Goal: Information Seeking & Learning: Understand process/instructions

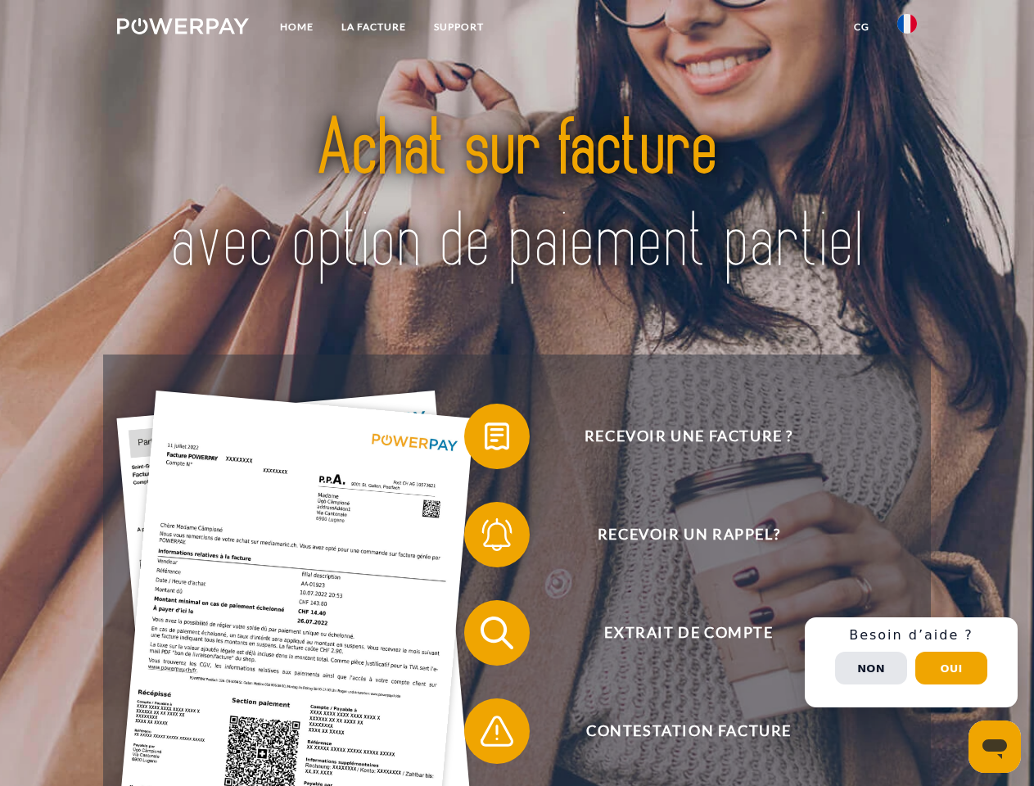
click at [183, 29] on img at bounding box center [183, 26] width 132 height 16
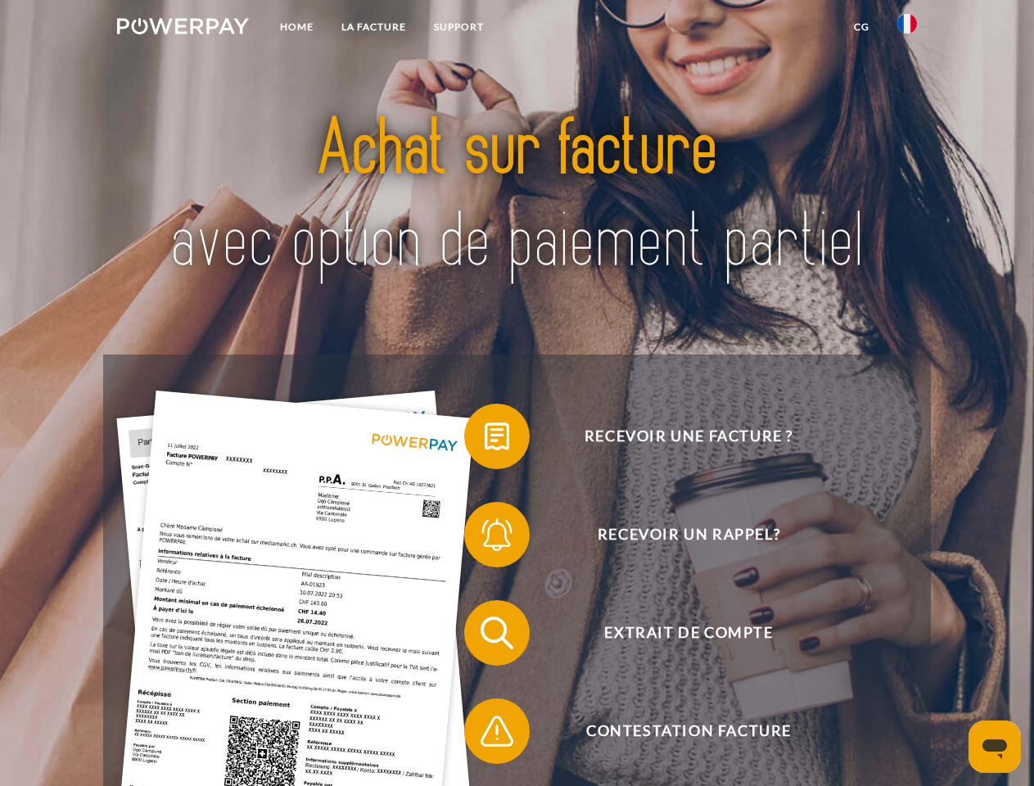
click at [907, 29] on img at bounding box center [907, 24] width 20 height 20
click at [861, 27] on link "CG" at bounding box center [861, 26] width 43 height 29
click at [485, 440] on span at bounding box center [473, 436] width 82 height 82
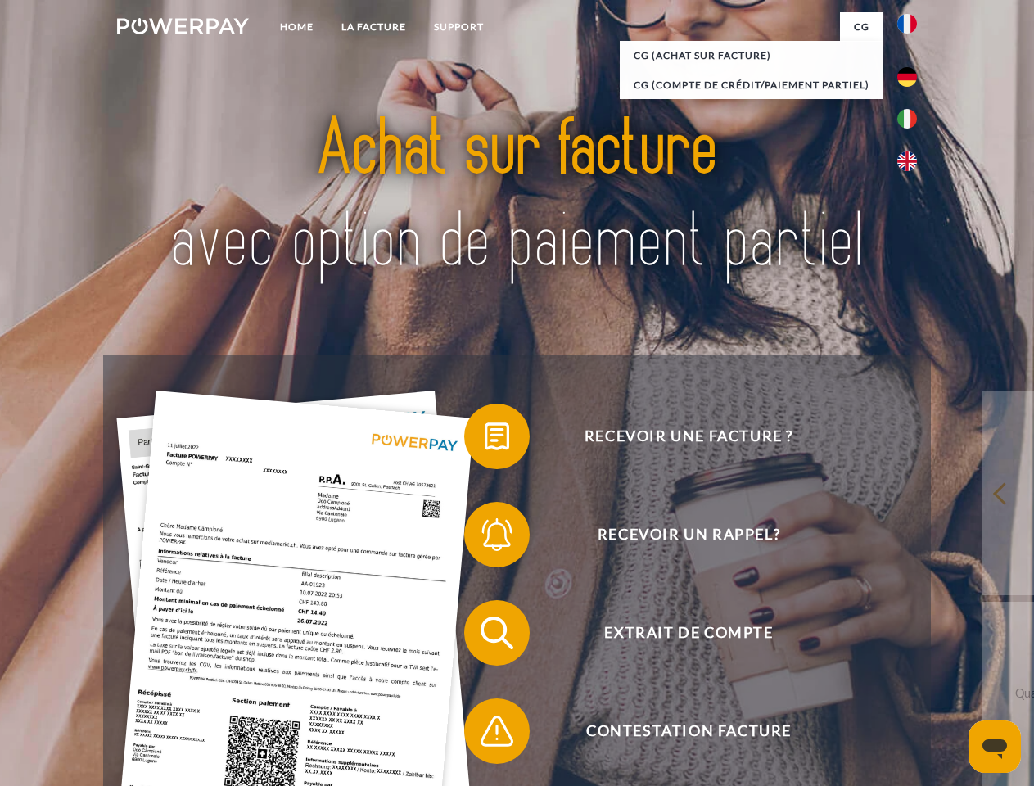
click at [485, 538] on span at bounding box center [473, 535] width 82 height 82
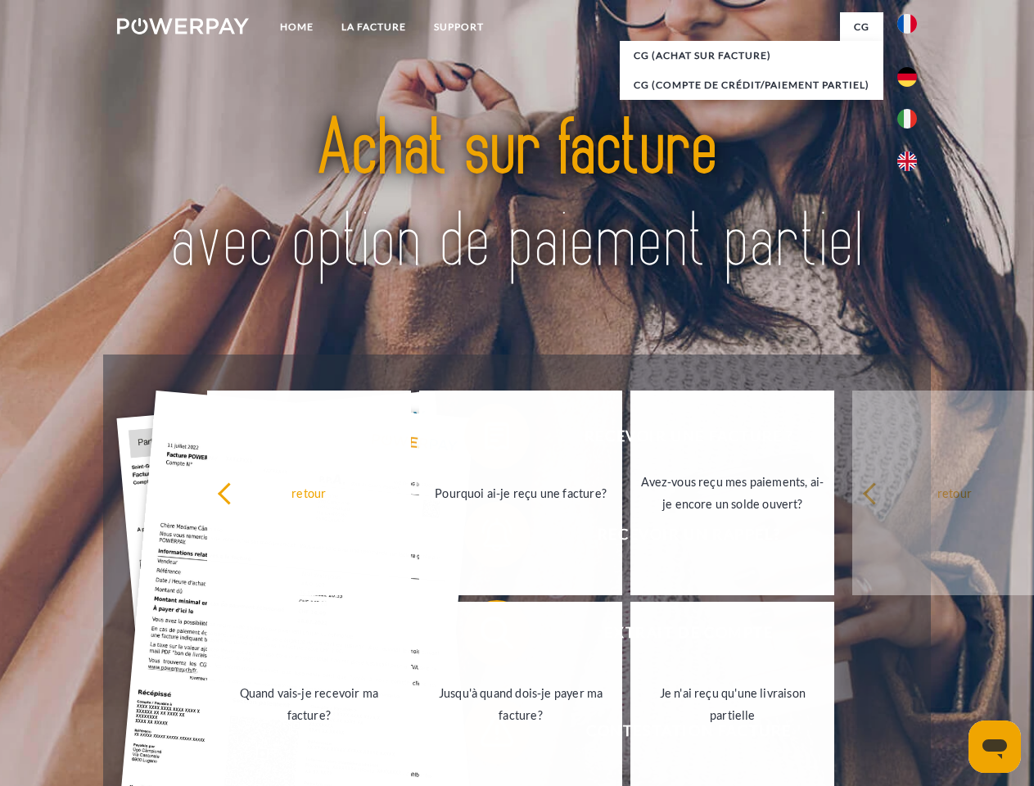
click at [485, 636] on link "Jusqu'à quand dois-je payer ma facture?" at bounding box center [521, 704] width 204 height 205
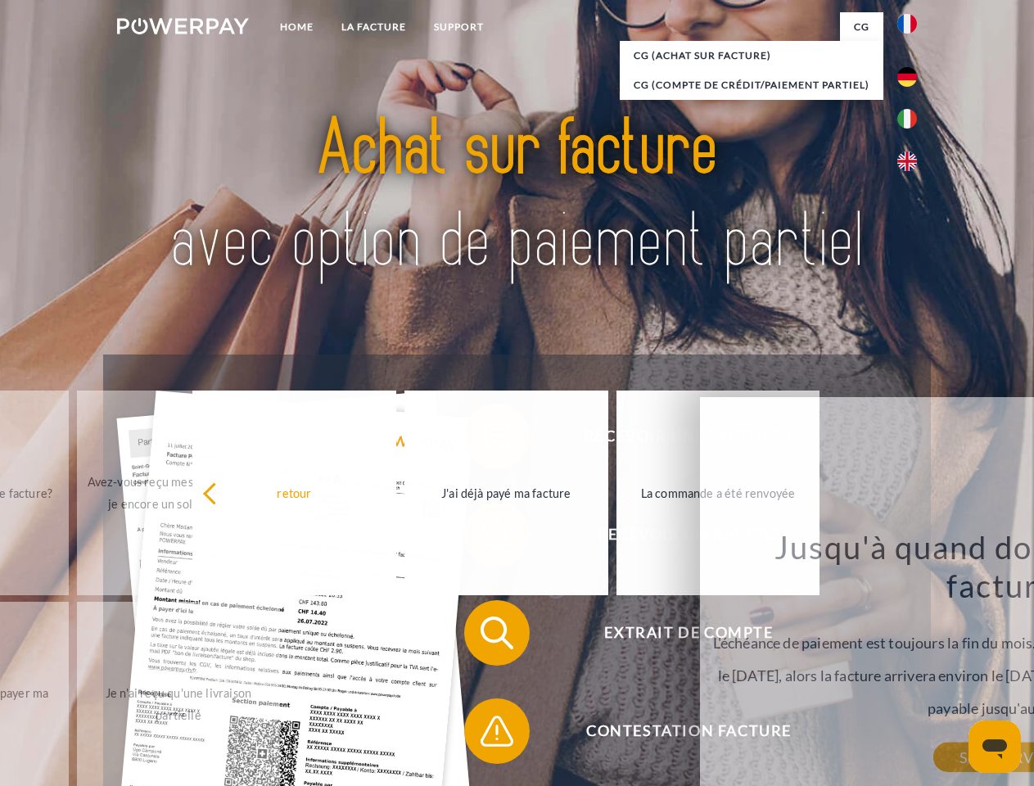
click at [485, 734] on span at bounding box center [473, 731] width 82 height 82
click at [911, 662] on div "Recevoir une facture ? Recevoir un rappel? Extrait de compte retour" at bounding box center [516, 682] width 827 height 655
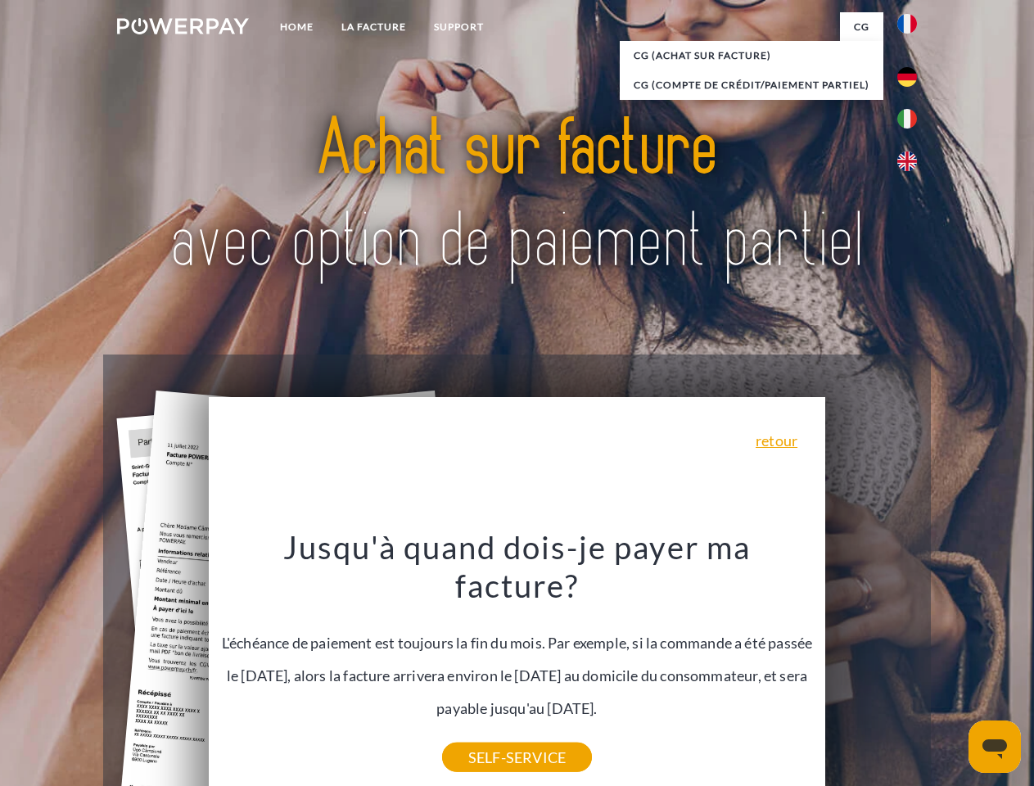
click at [871, 666] on span "Extrait de compte" at bounding box center [688, 633] width 401 height 66
click at [951, 668] on header "Home LA FACTURE Support" at bounding box center [517, 565] width 1034 height 1131
